Goal: Book appointment/travel/reservation

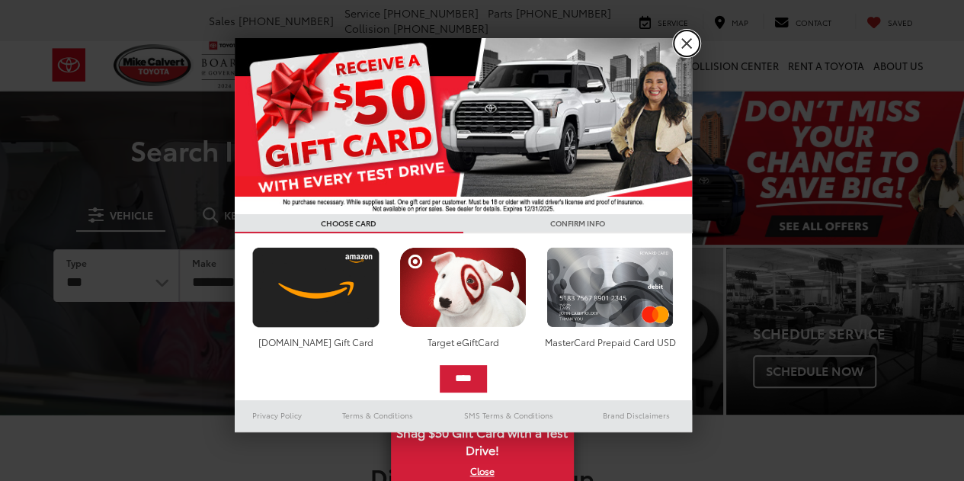
click at [686, 40] on link "X" at bounding box center [687, 43] width 26 height 26
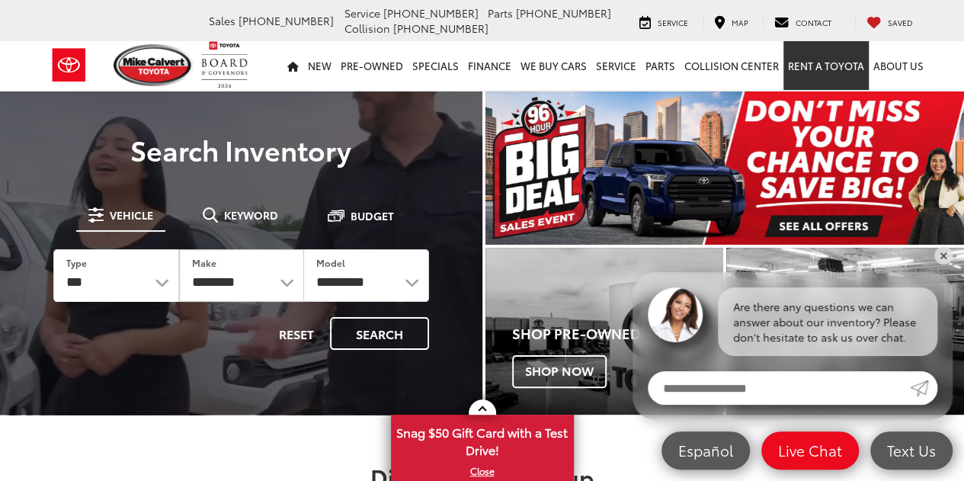
click at [812, 66] on link "Rent a Toyota" at bounding box center [825, 65] width 85 height 49
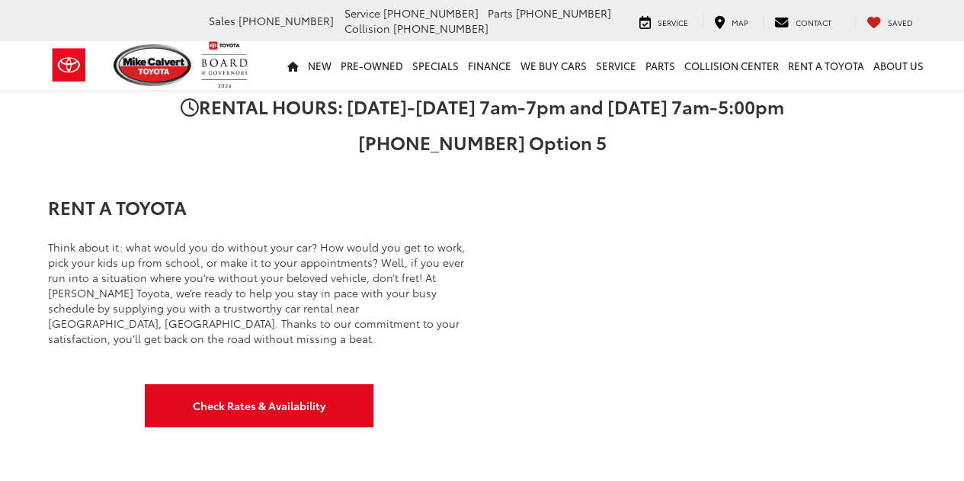
scroll to position [274, 0]
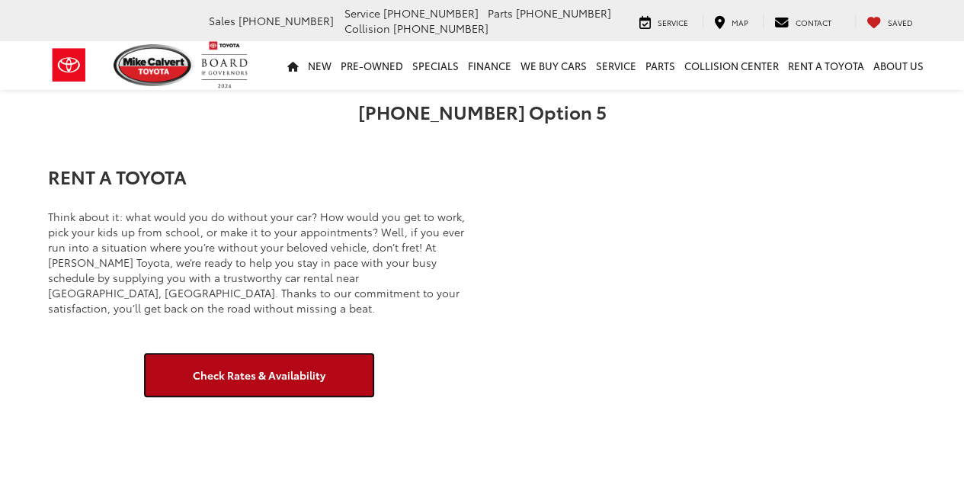
click at [248, 365] on link "Check Rates & Availability" at bounding box center [259, 375] width 229 height 43
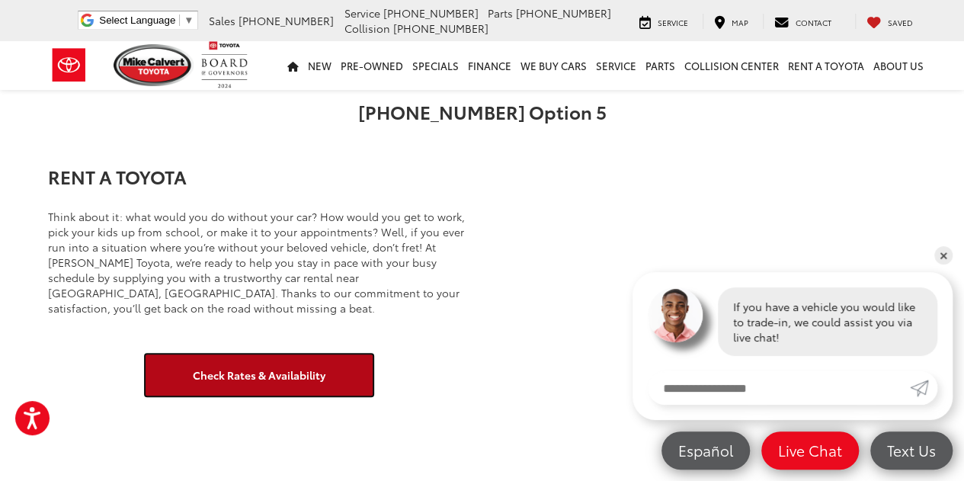
scroll to position [0, 0]
